Goal: Task Accomplishment & Management: Use online tool/utility

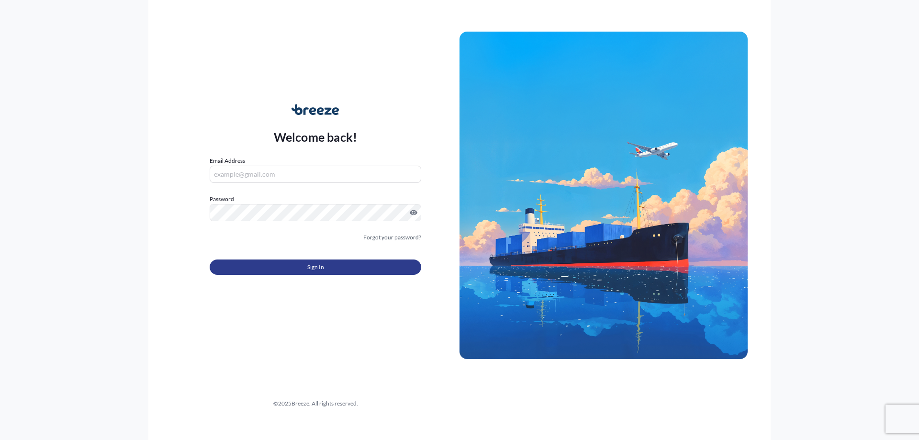
type input "[PERSON_NAME][EMAIL_ADDRESS][DOMAIN_NAME]"
click at [304, 272] on button "Sign In" at bounding box center [316, 266] width 212 height 15
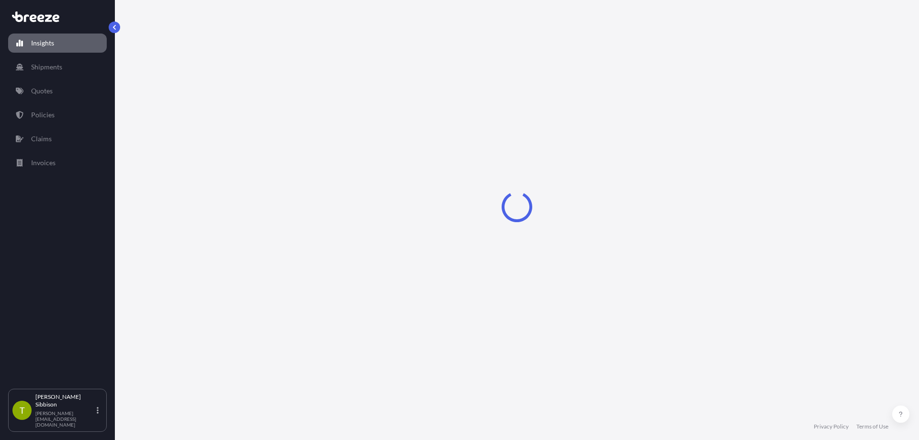
select select "2025"
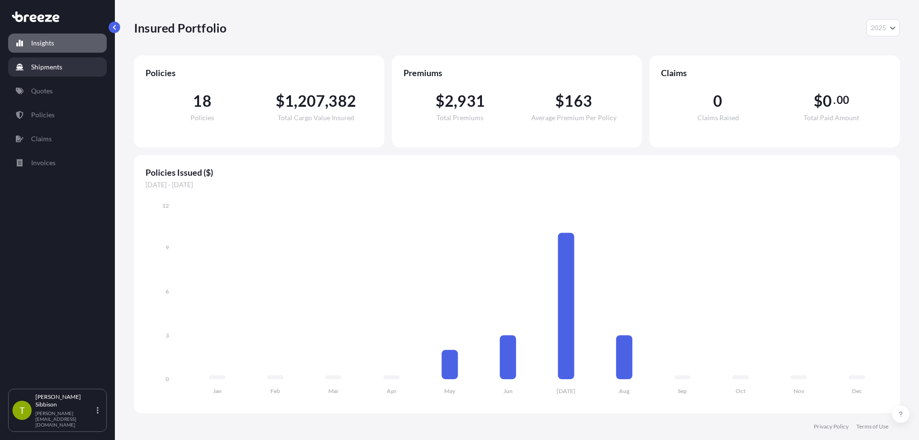
click at [67, 72] on link "Shipments" at bounding box center [57, 66] width 99 height 19
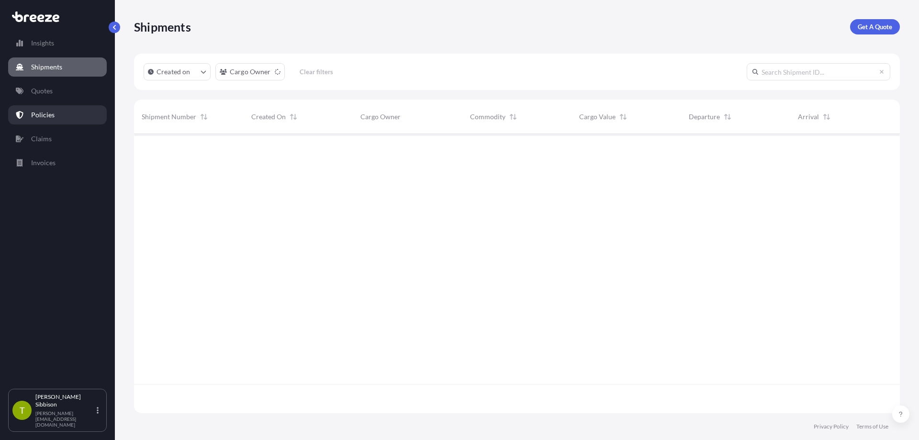
scroll to position [306, 759]
click at [42, 101] on div "Insights Shipments Quotes Policies Claims Invoices" at bounding box center [57, 207] width 99 height 364
click at [54, 118] on link "Policies" at bounding box center [57, 114] width 99 height 19
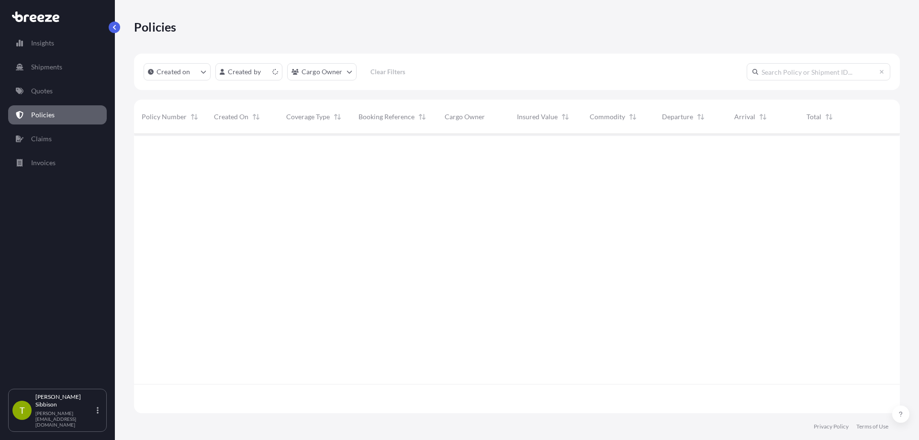
scroll to position [277, 759]
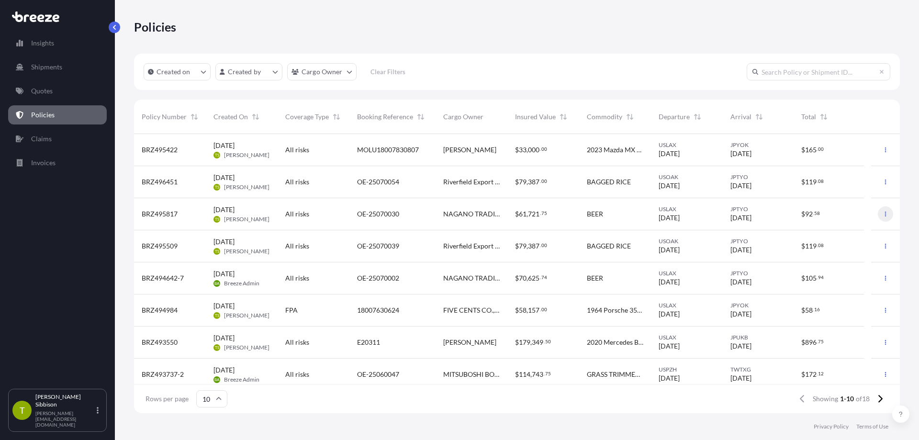
click at [883, 213] on icon "button" at bounding box center [886, 214] width 6 height 6
click at [847, 214] on p "Duplicate quote" at bounding box center [826, 216] width 48 height 10
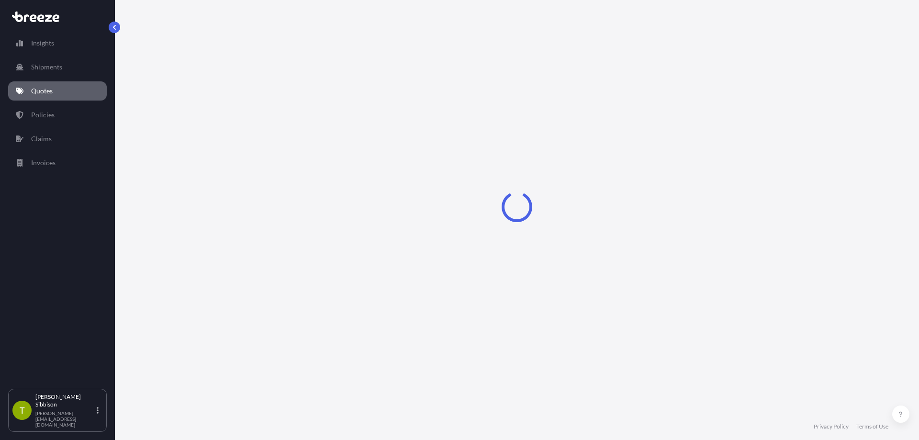
select select "Road"
select select "Sea"
select select "2"
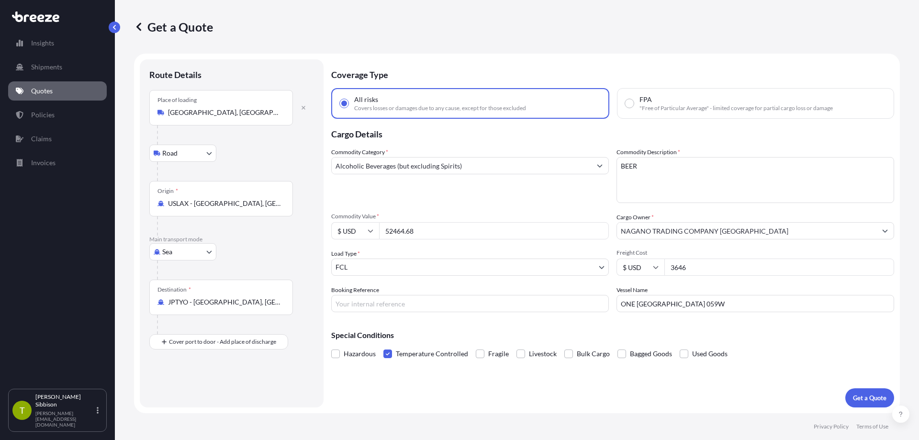
click at [420, 237] on input "52464.68" at bounding box center [494, 230] width 230 height 17
type input "45743.41"
click at [441, 220] on span "Commodity Value *" at bounding box center [470, 217] width 278 height 8
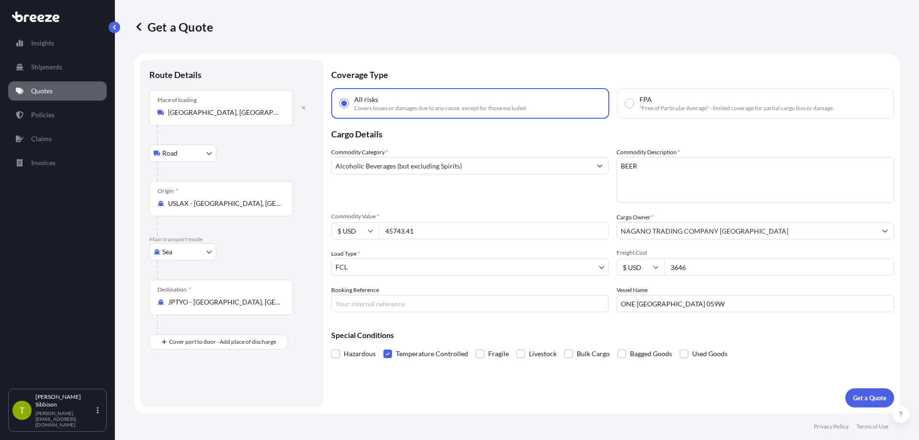
click at [441, 222] on input "45743.41" at bounding box center [494, 230] width 230 height 17
click at [736, 310] on input "ONE [GEOGRAPHIC_DATA] 059W" at bounding box center [756, 303] width 278 height 17
paste input "YM UNIFORMITY 07"
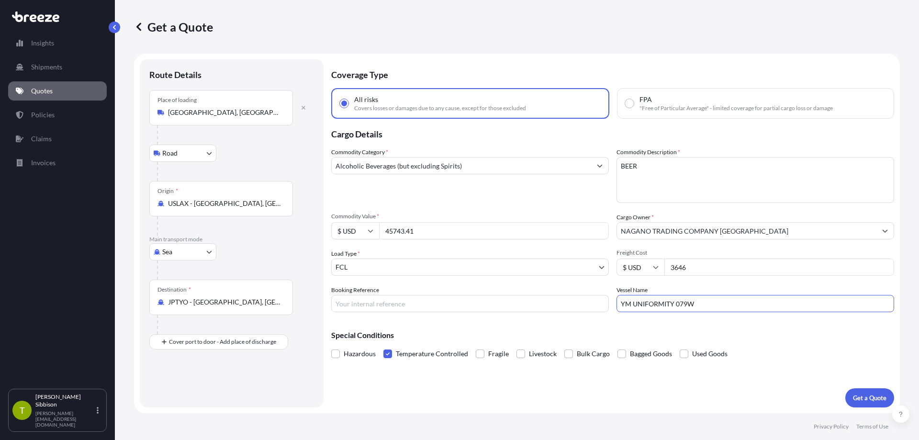
type input "YM UNIFORMITY 079W"
click at [750, 322] on div "Special Conditions Hazardous Temperature Controlled Fragile Livestock Bulk Carg…" at bounding box center [612, 340] width 563 height 41
click at [354, 297] on input "Booking Reference" at bounding box center [470, 303] width 278 height 17
paste input "OE-25070063"
type input "OE-25070063"
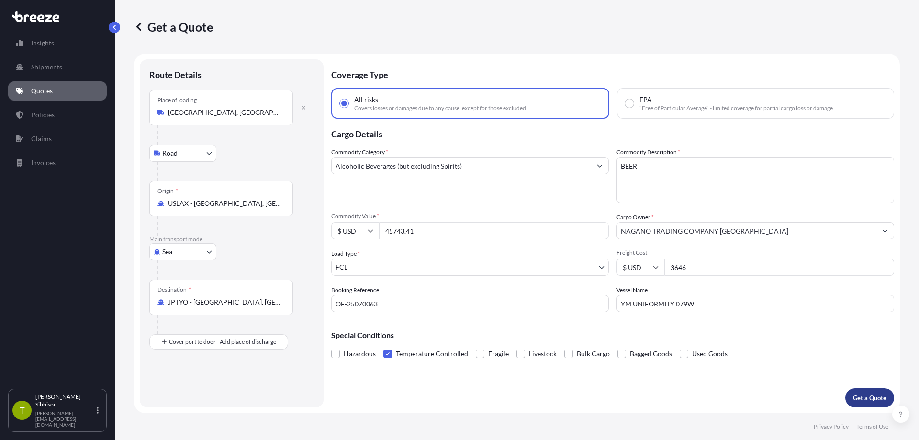
click at [866, 400] on p "Get a Quote" at bounding box center [870, 398] width 34 height 10
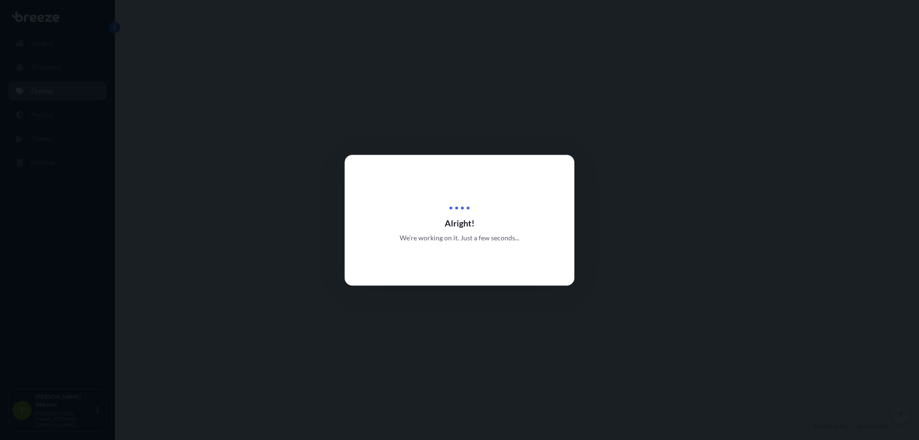
select select "Road"
select select "Sea"
select select "2"
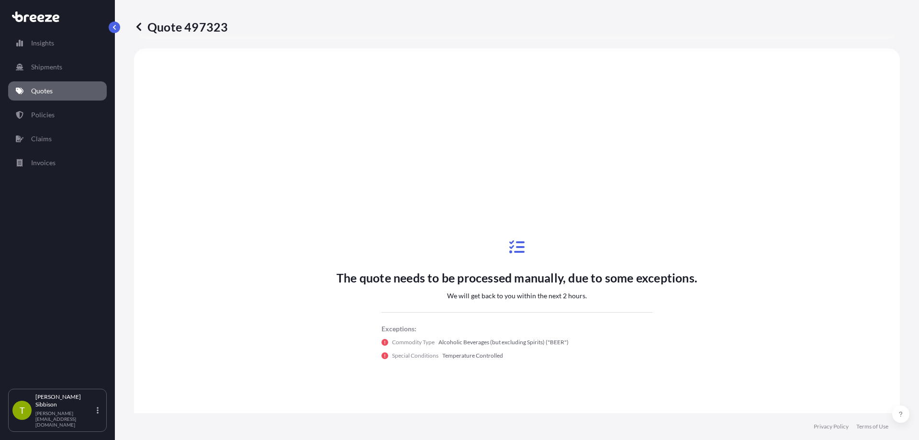
scroll to position [348, 0]
click at [211, 27] on p "Quote 497323" at bounding box center [181, 26] width 94 height 15
drag, startPoint x: 211, startPoint y: 27, endPoint x: 221, endPoint y: 27, distance: 9.6
click at [211, 27] on p "Quote 497323" at bounding box center [181, 26] width 94 height 15
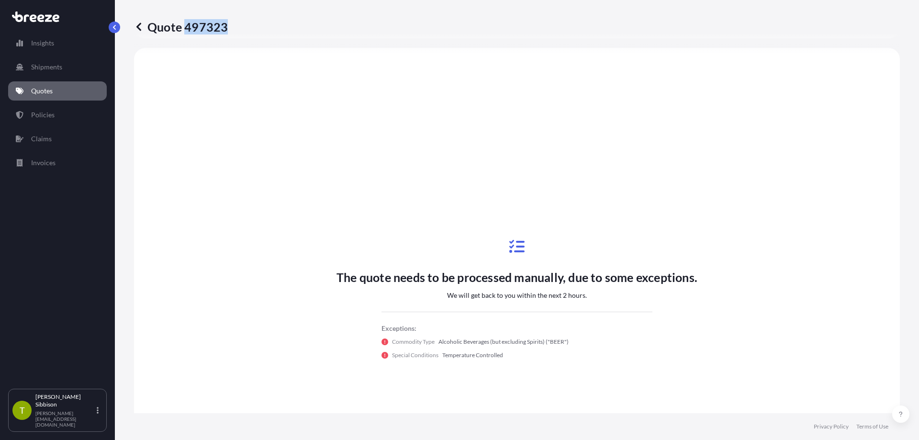
click at [223, 27] on p "Quote 497323" at bounding box center [181, 26] width 94 height 15
drag, startPoint x: 229, startPoint y: 26, endPoint x: 162, endPoint y: 36, distance: 67.4
click at [152, 38] on div "Quote 497323" at bounding box center [517, 27] width 766 height 54
drag, startPoint x: 149, startPoint y: 29, endPoint x: 225, endPoint y: 29, distance: 76.6
click at [225, 29] on p "Quote 497323" at bounding box center [181, 26] width 94 height 15
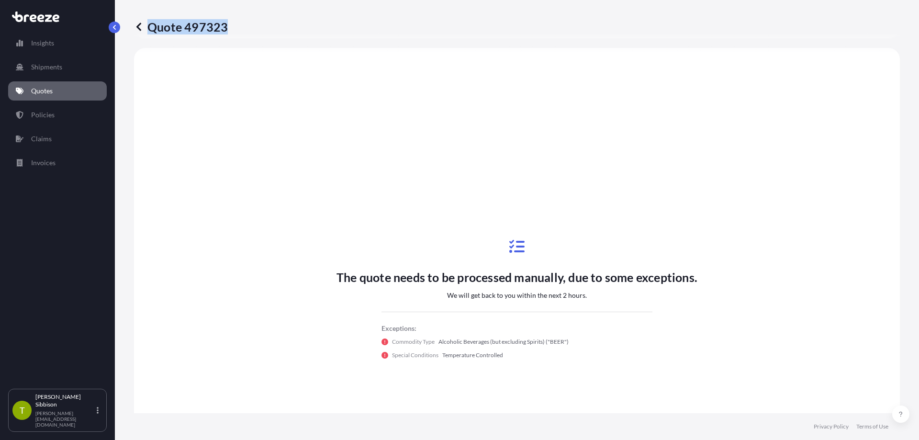
copy p "Quote 497323"
